Goal: Book appointment/travel/reservation

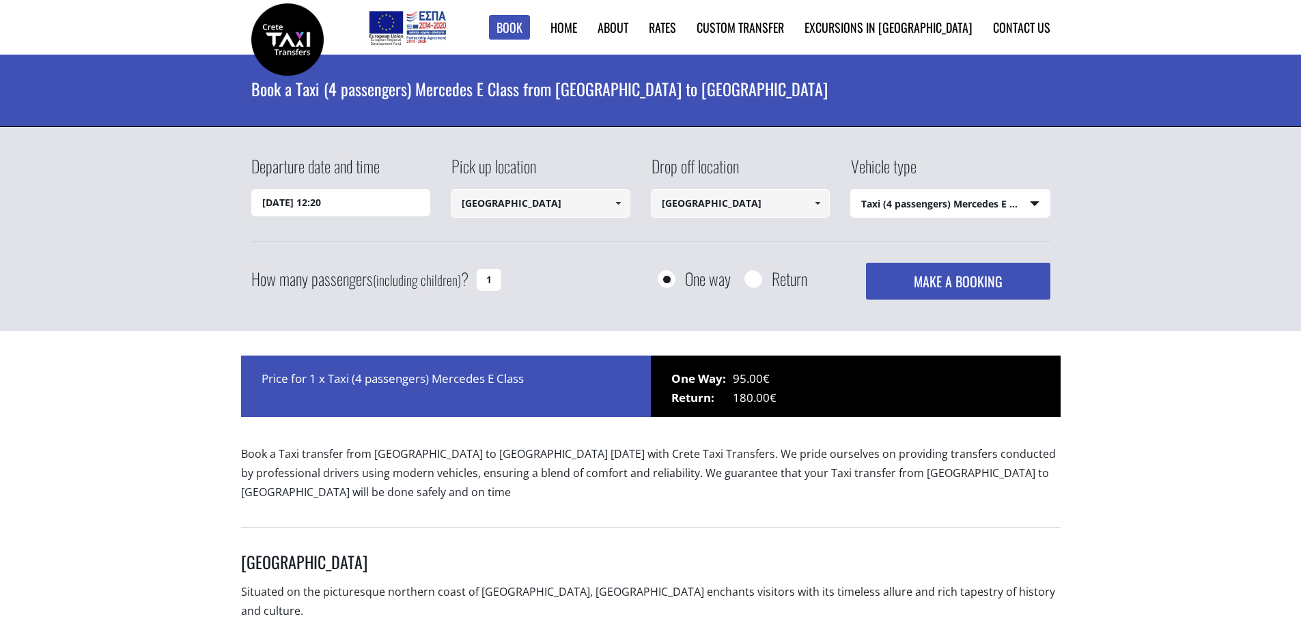
select select "540"
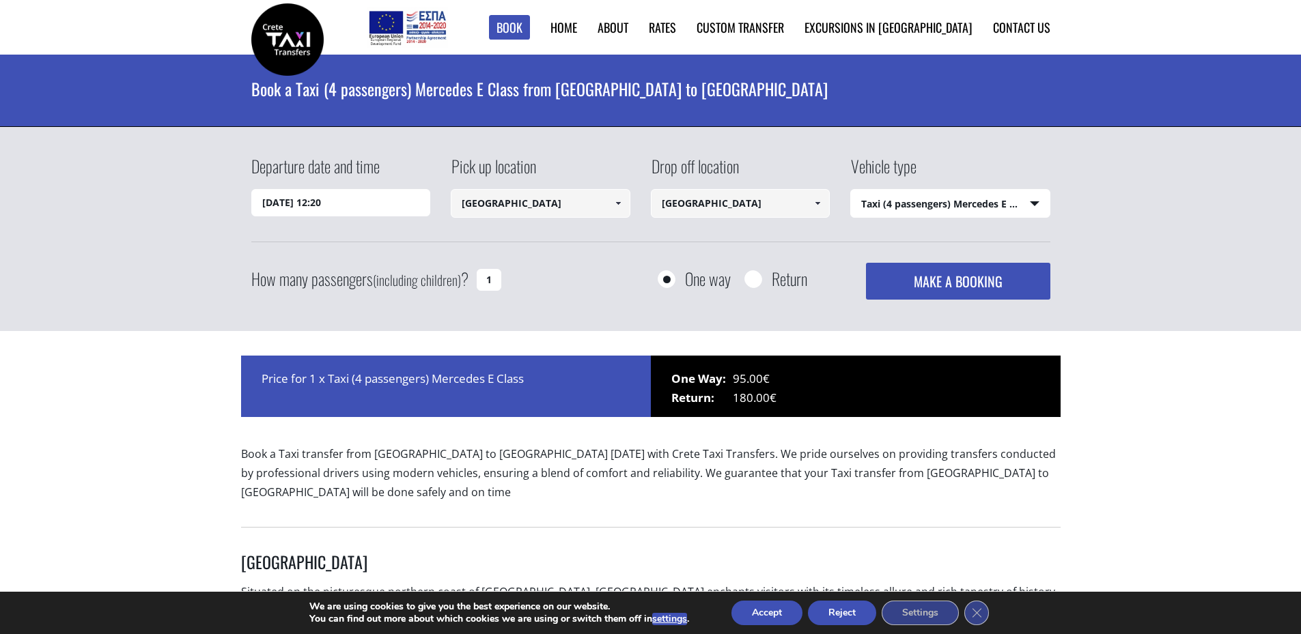
click at [296, 204] on input "[DATE] 12:20" at bounding box center [341, 202] width 180 height 27
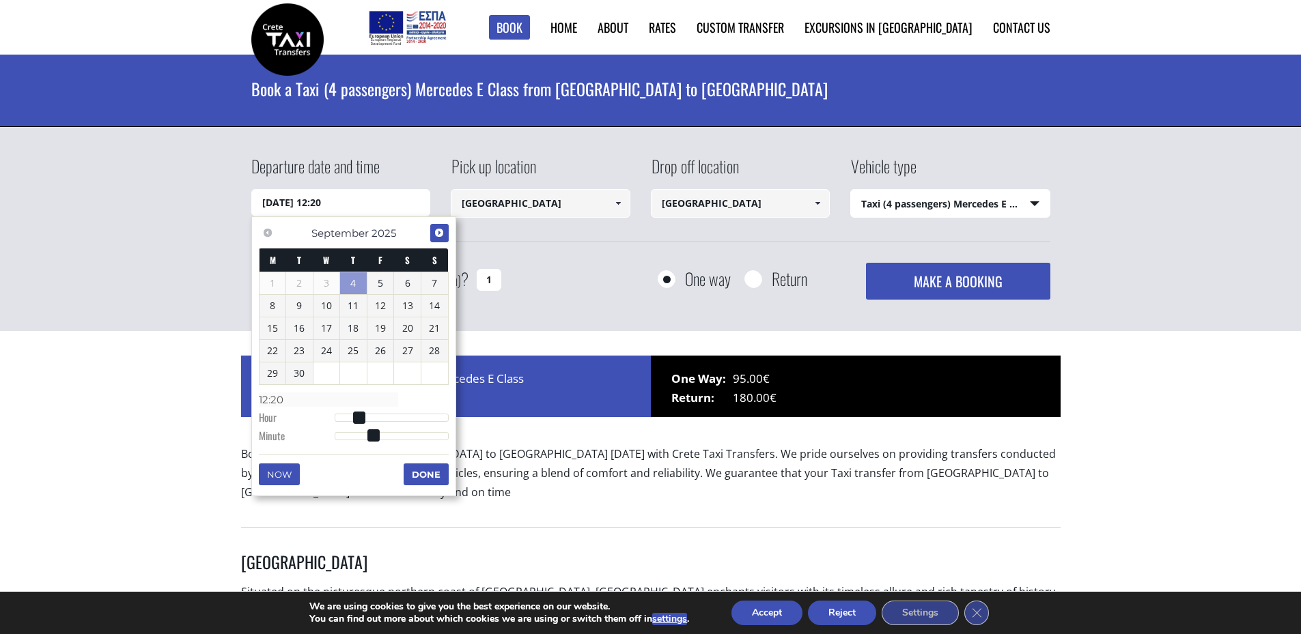
click at [440, 231] on span "Next" at bounding box center [439, 232] width 11 height 11
click at [388, 283] on link "3" at bounding box center [380, 283] width 27 height 22
type input "[DATE] 01:00"
type input "01:00"
type input "[DATE] 02:00"
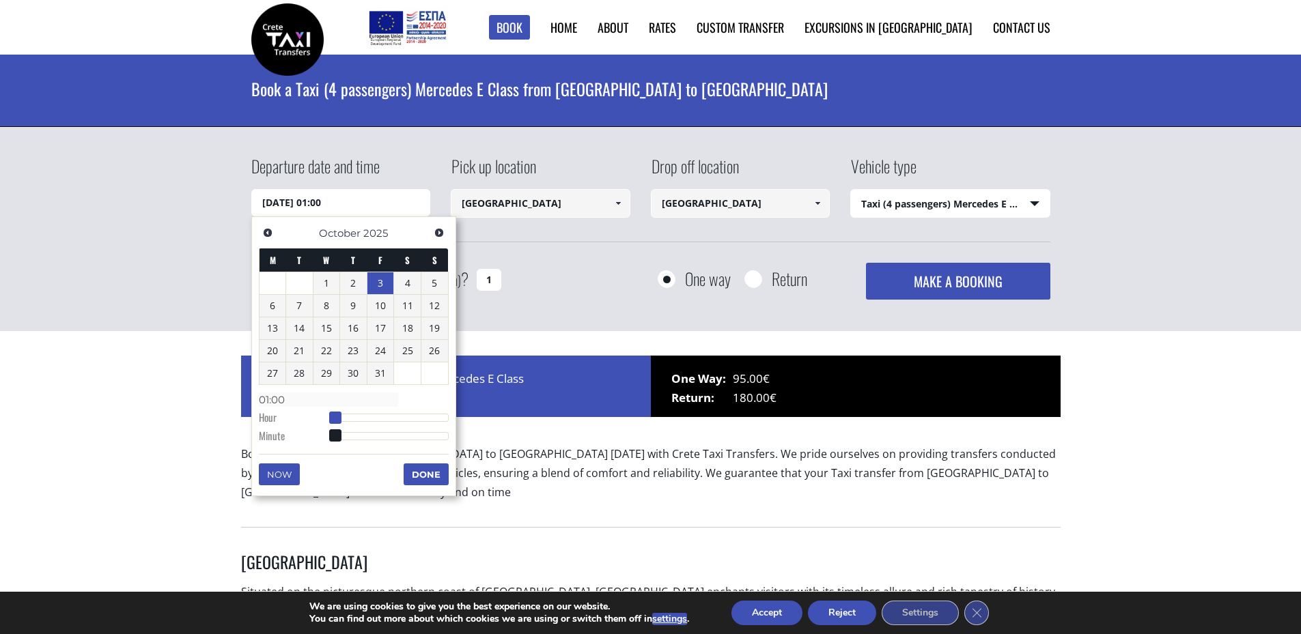
type input "02:00"
type input "[DATE] 03:00"
type input "03:00"
type input "[DATE] 04:00"
type input "04:00"
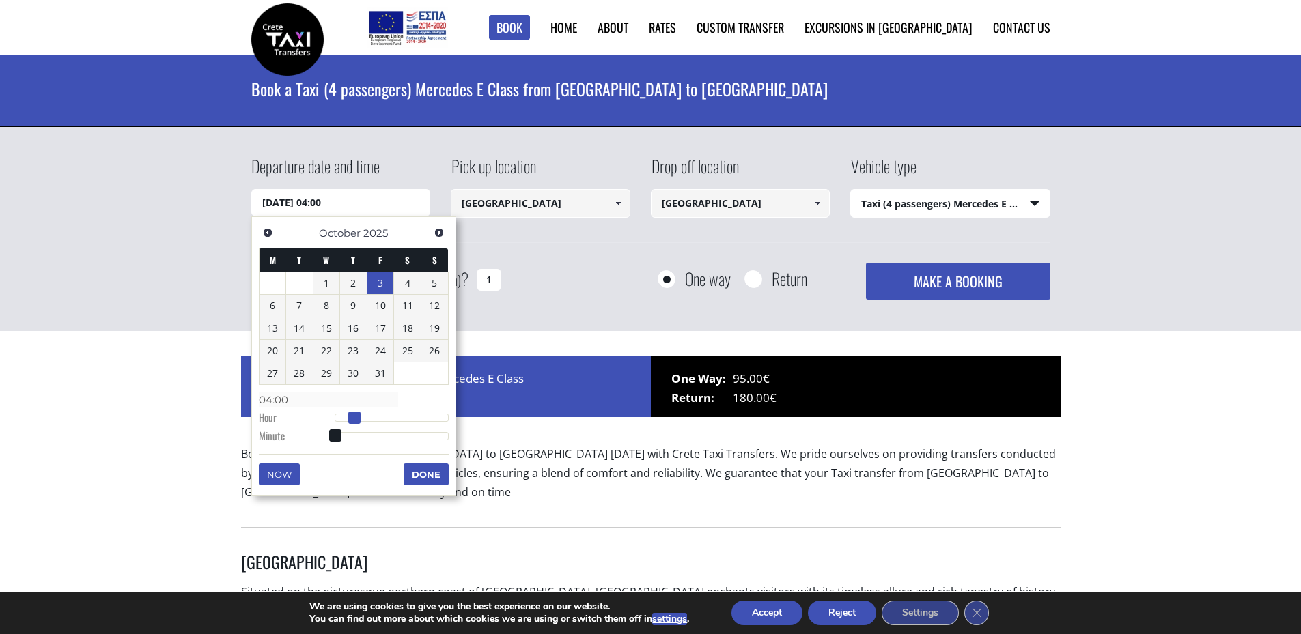
type input "[DATE] 05:00"
type input "05:00"
type input "[DATE] 06:00"
type input "06:00"
drag, startPoint x: 335, startPoint y: 416, endPoint x: 363, endPoint y: 418, distance: 28.7
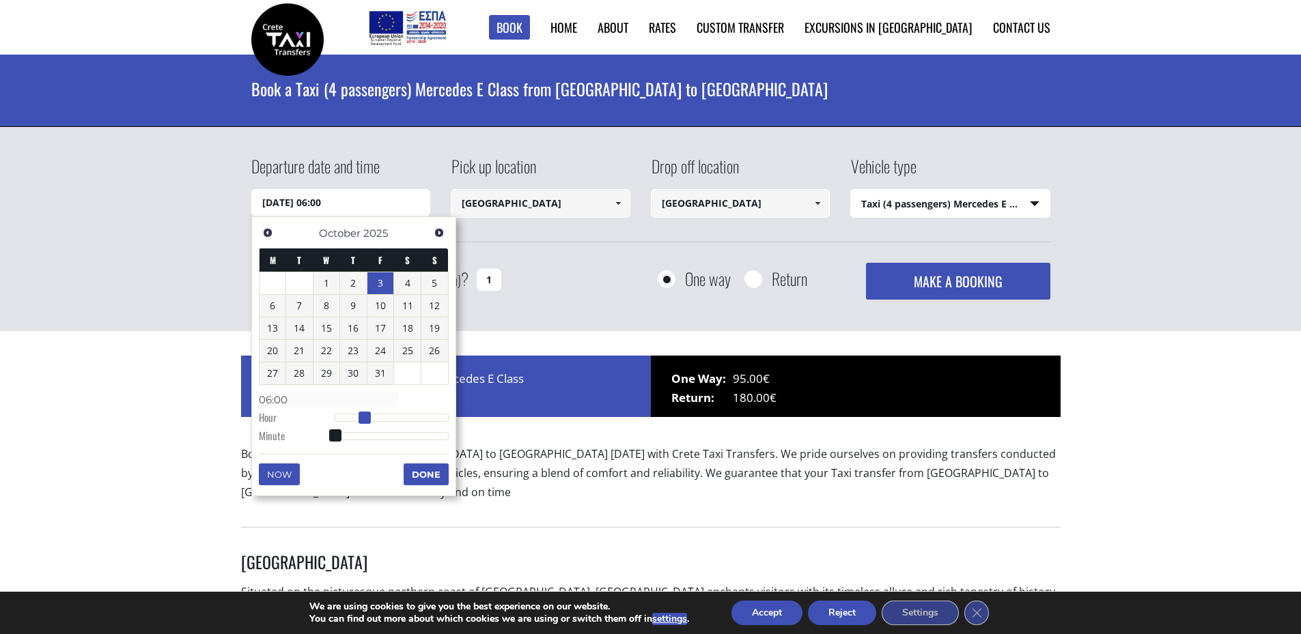
click at [363, 418] on span at bounding box center [364, 418] width 12 height 12
click at [411, 477] on button "Done" at bounding box center [425, 475] width 45 height 22
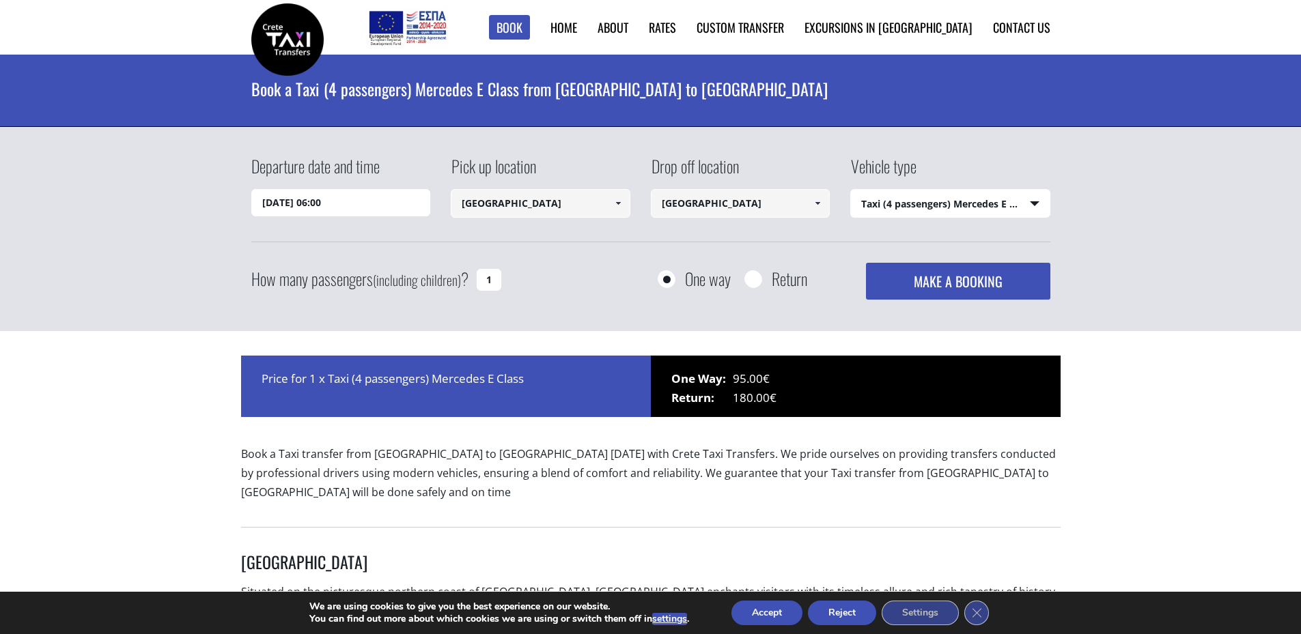
click at [1043, 202] on select "Select vehicle type Taxi (4 passengers) Mercedes E Class Mini Van (7 passengers…" at bounding box center [950, 204] width 199 height 29
click at [1030, 205] on select "Select vehicle type Taxi (4 passengers) Mercedes E Class Mini Van (7 passengers…" at bounding box center [950, 204] width 199 height 29
click at [487, 284] on input "1" at bounding box center [489, 280] width 25 height 22
type input "2"
